Goal: Navigation & Orientation: Find specific page/section

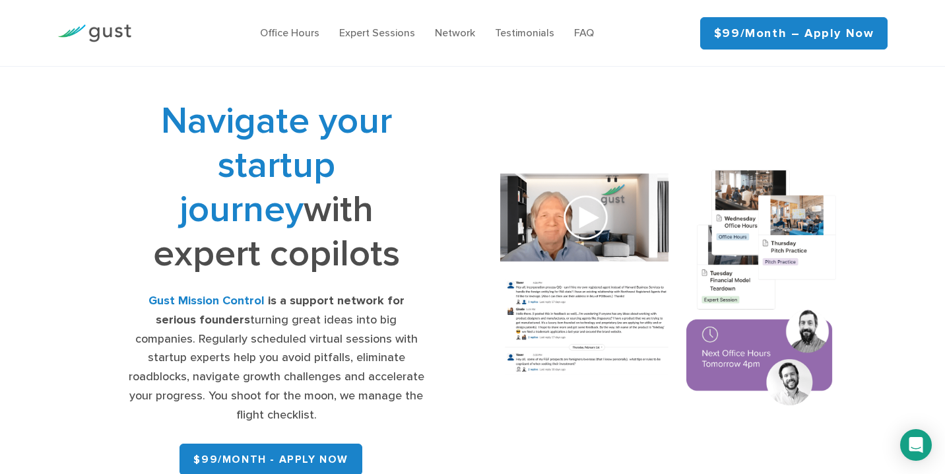
scroll to position [215, 0]
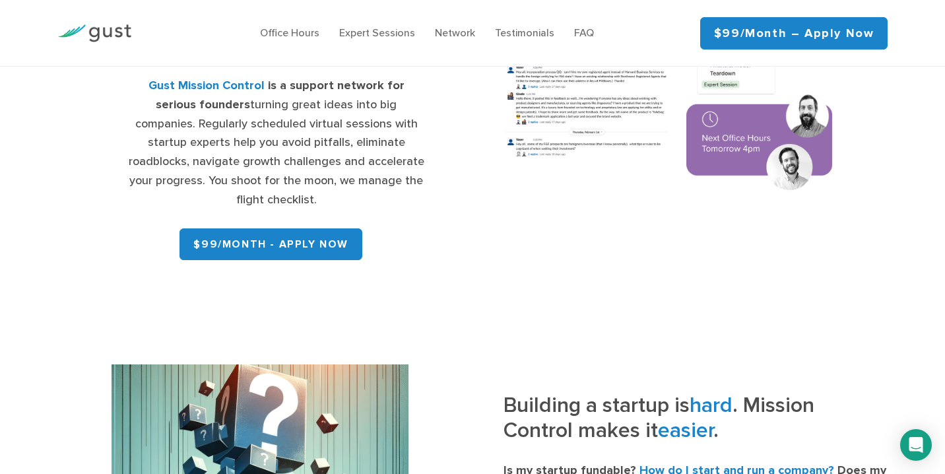
click at [81, 31] on img at bounding box center [94, 33] width 74 height 18
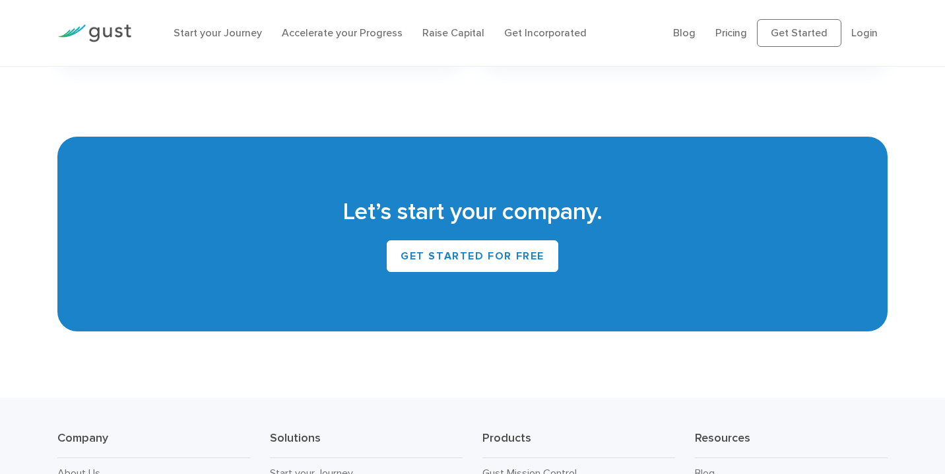
scroll to position [5787, 0]
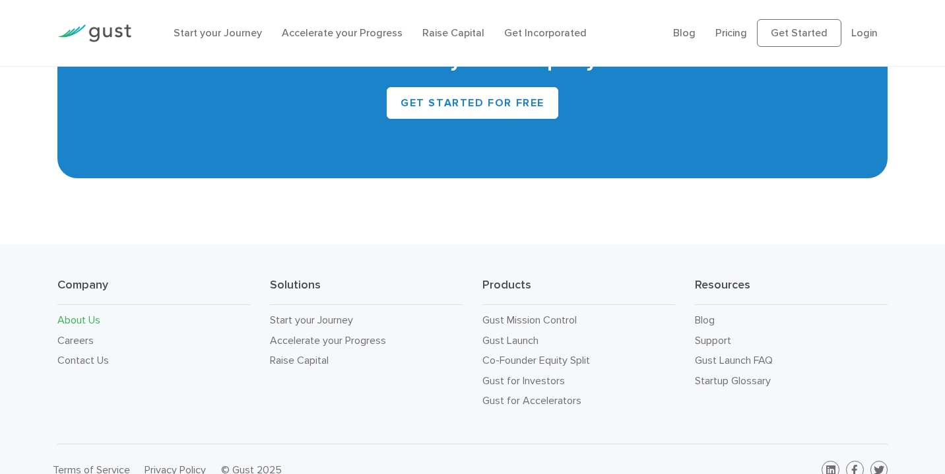
click at [83, 313] on link "About Us" at bounding box center [78, 319] width 43 height 13
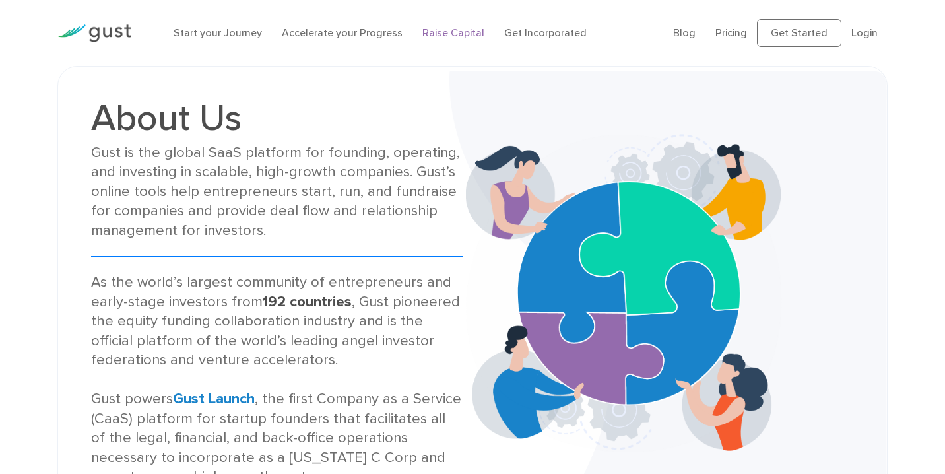
click at [473, 33] on link "Raise Capital" at bounding box center [453, 32] width 62 height 13
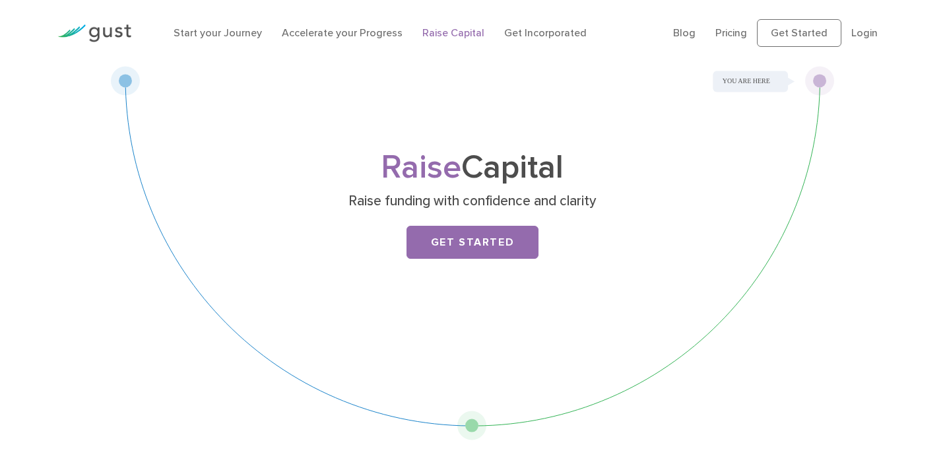
click at [216, 46] on div "Start your Journey Accelerate your Progress Raise Capital Get Incorporated" at bounding box center [414, 33] width 500 height 42
click at [209, 32] on link "Start your Journey" at bounding box center [218, 32] width 88 height 13
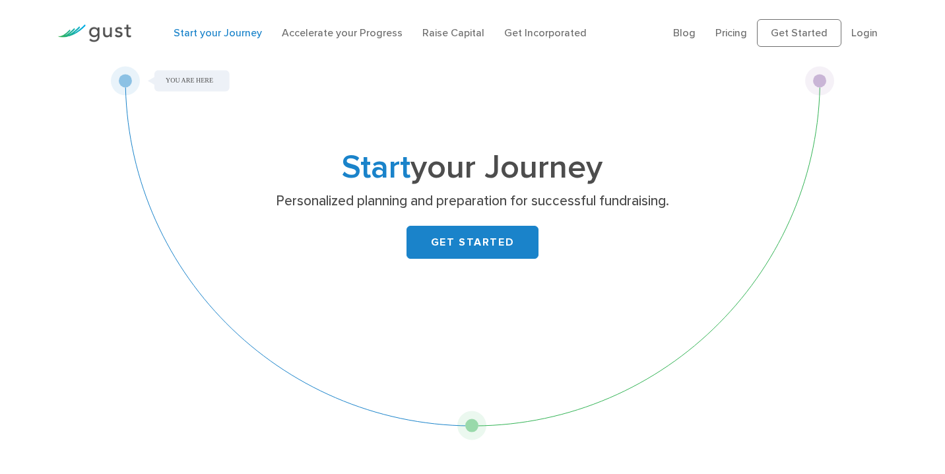
click at [102, 38] on img at bounding box center [94, 33] width 74 height 18
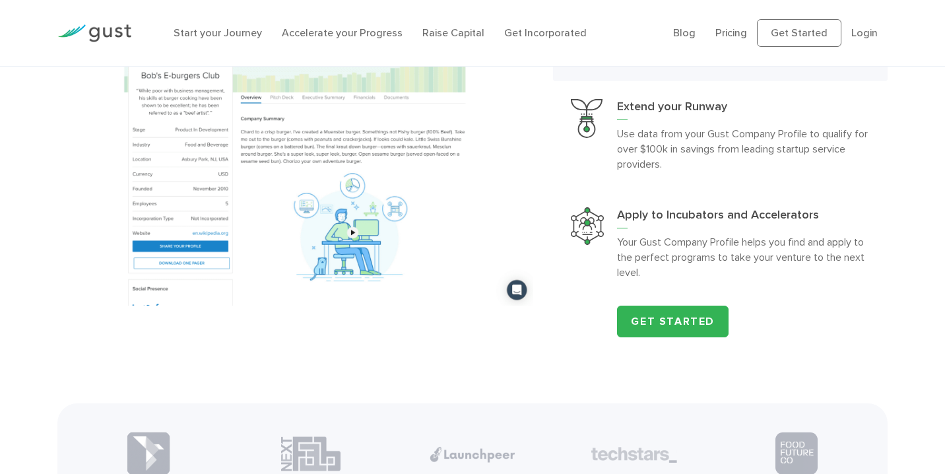
scroll to position [1275, 0]
